Goal: Transaction & Acquisition: Purchase product/service

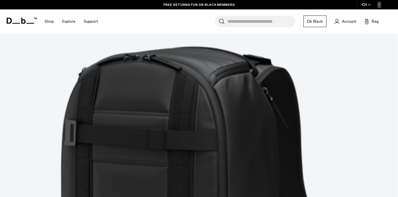
scroll to position [1607, 0]
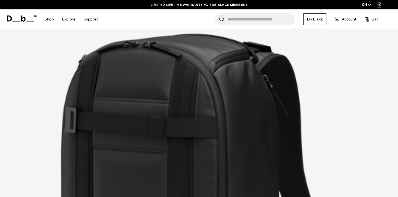
scroll to position [1618, 0]
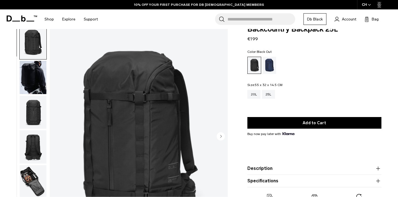
scroll to position [10, 0]
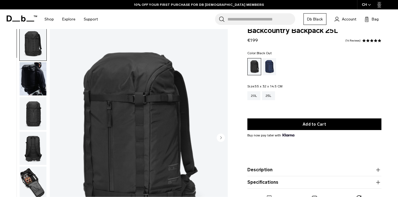
click at [29, 79] on img "button" at bounding box center [33, 78] width 27 height 33
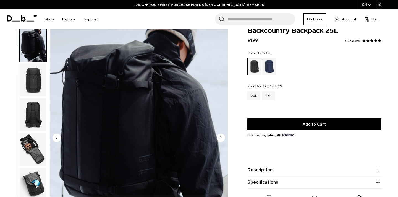
scroll to position [35, 0]
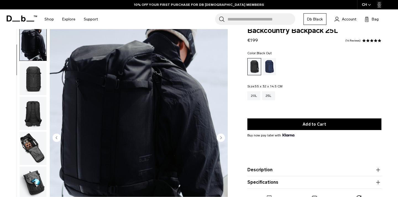
click at [32, 96] on ul at bounding box center [32, 138] width 27 height 222
click at [32, 108] on img "button" at bounding box center [33, 113] width 27 height 33
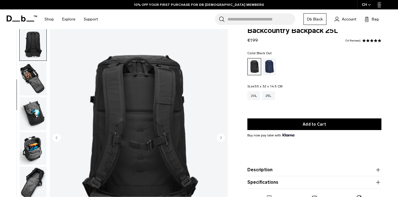
click at [32, 108] on img "button" at bounding box center [33, 113] width 27 height 33
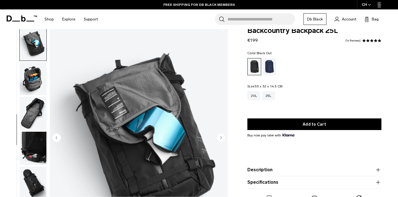
click at [32, 108] on img "button" at bounding box center [33, 113] width 27 height 33
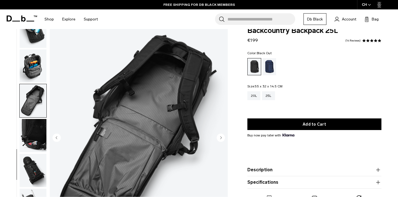
scroll to position [194, 0]
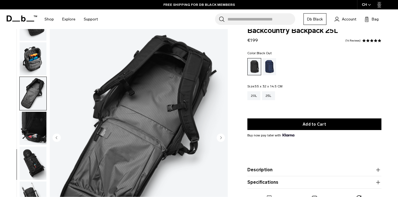
click at [32, 133] on img "button" at bounding box center [33, 128] width 27 height 33
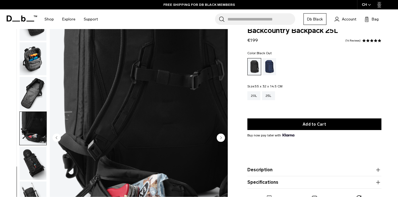
click at [32, 166] on img "button" at bounding box center [33, 163] width 27 height 33
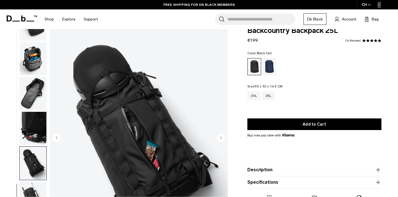
click at [35, 188] on img "button" at bounding box center [33, 197] width 27 height 33
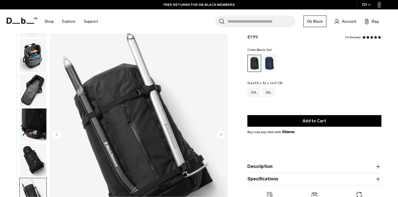
scroll to position [0, 0]
